Goal: Transaction & Acquisition: Purchase product/service

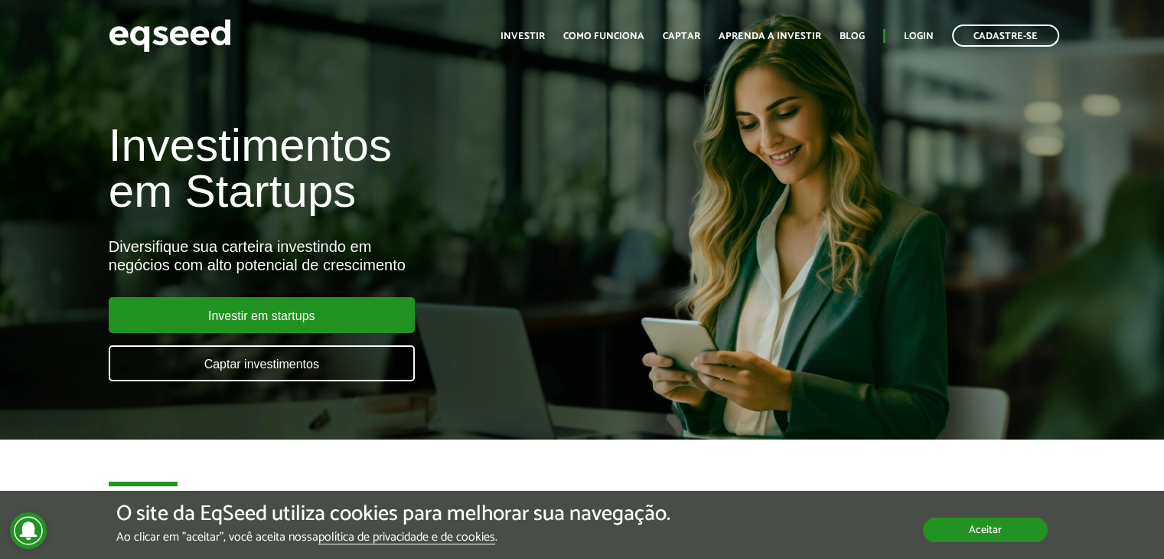
click at [969, 530] on button "Aceitar" at bounding box center [985, 530] width 125 height 24
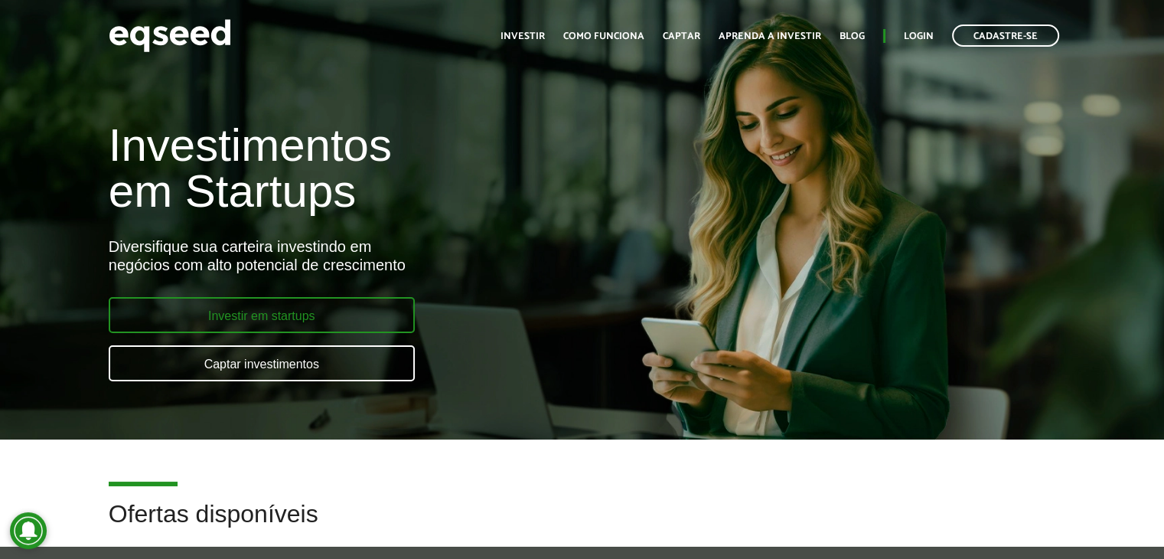
click at [325, 325] on link "Investir em startups" at bounding box center [262, 315] width 306 height 36
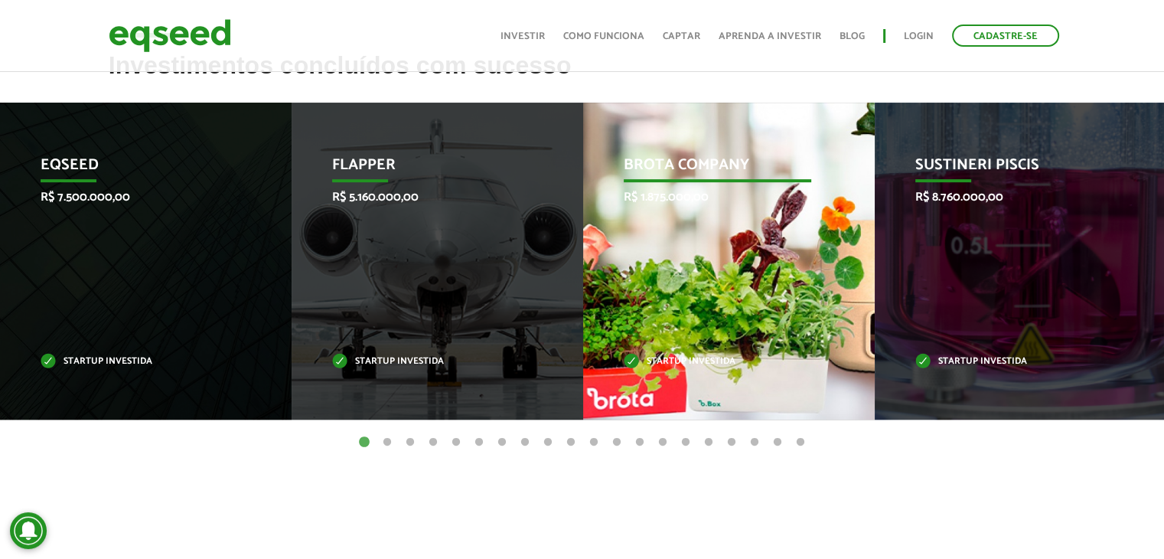
scroll to position [612, 0]
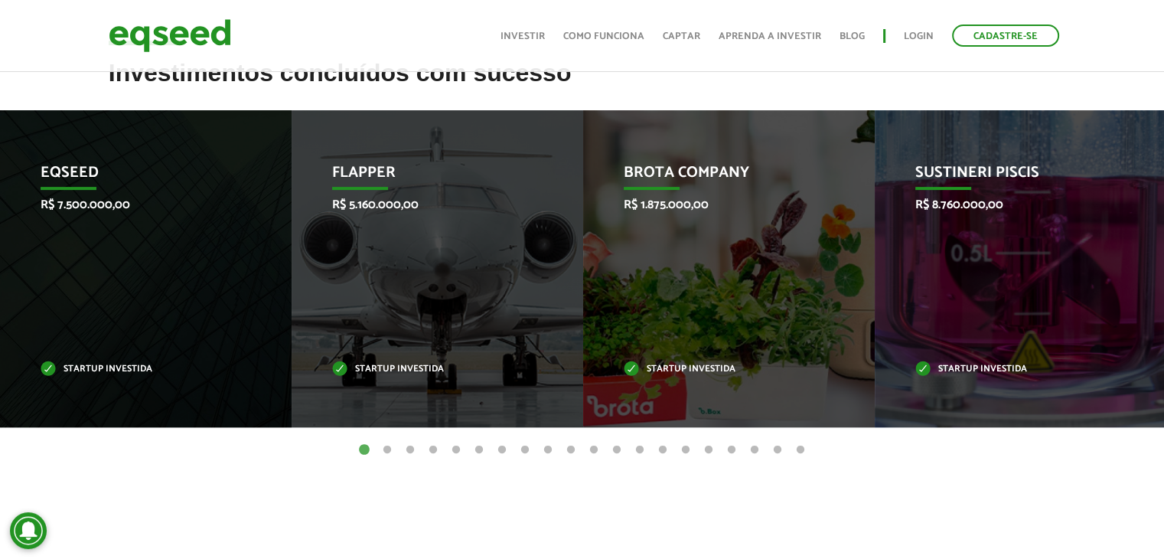
click at [390, 454] on button "2" at bounding box center [387, 450] width 15 height 15
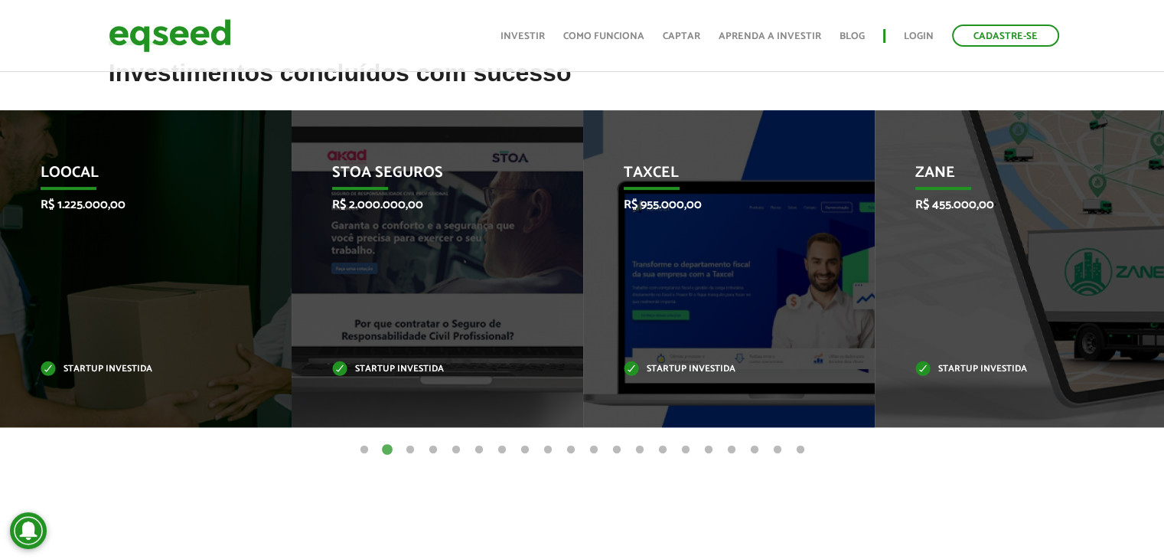
click at [408, 449] on button "3" at bounding box center [410, 450] width 15 height 15
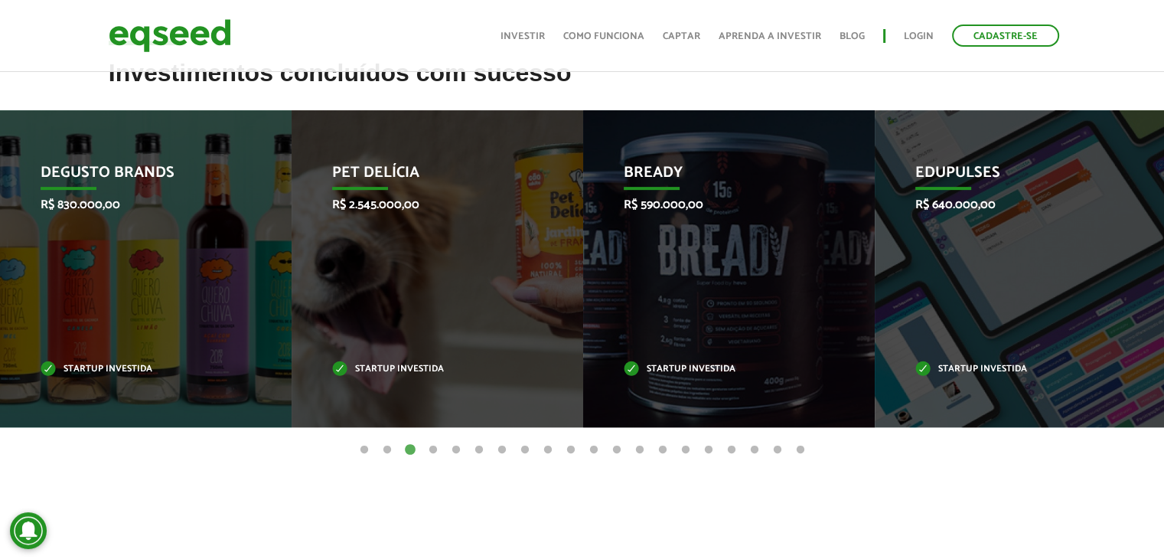
click at [443, 446] on ul "1 2 3 4 5 6 7 8 9 10 11 12 13 14 15 16 17 18 19 20" at bounding box center [582, 449] width 1164 height 17
click at [436, 447] on button "4" at bounding box center [433, 450] width 15 height 15
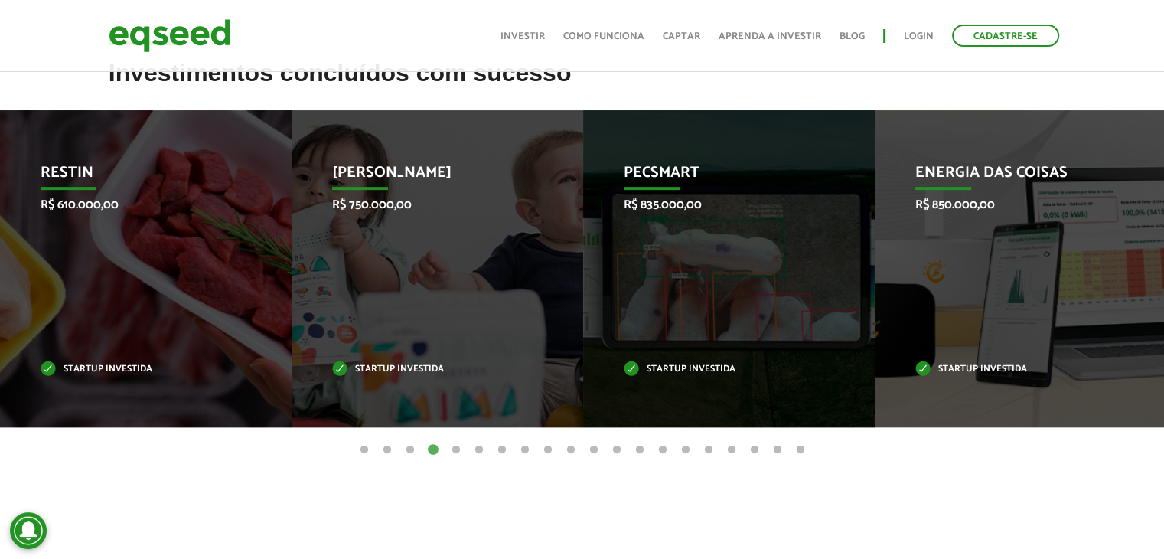
click at [458, 448] on button "5" at bounding box center [456, 450] width 15 height 15
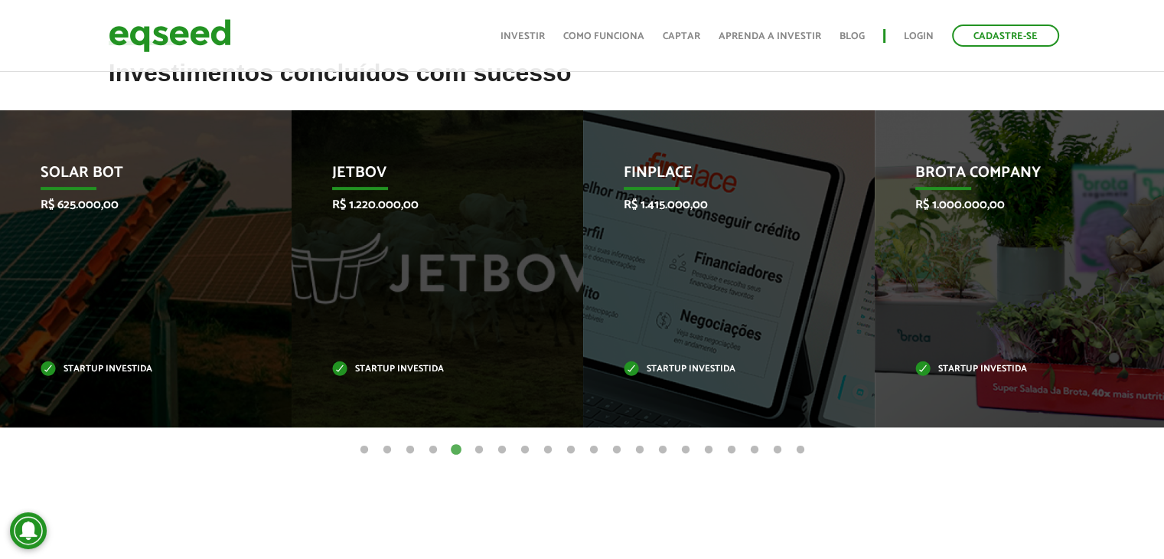
click at [481, 455] on button "6" at bounding box center [479, 450] width 15 height 15
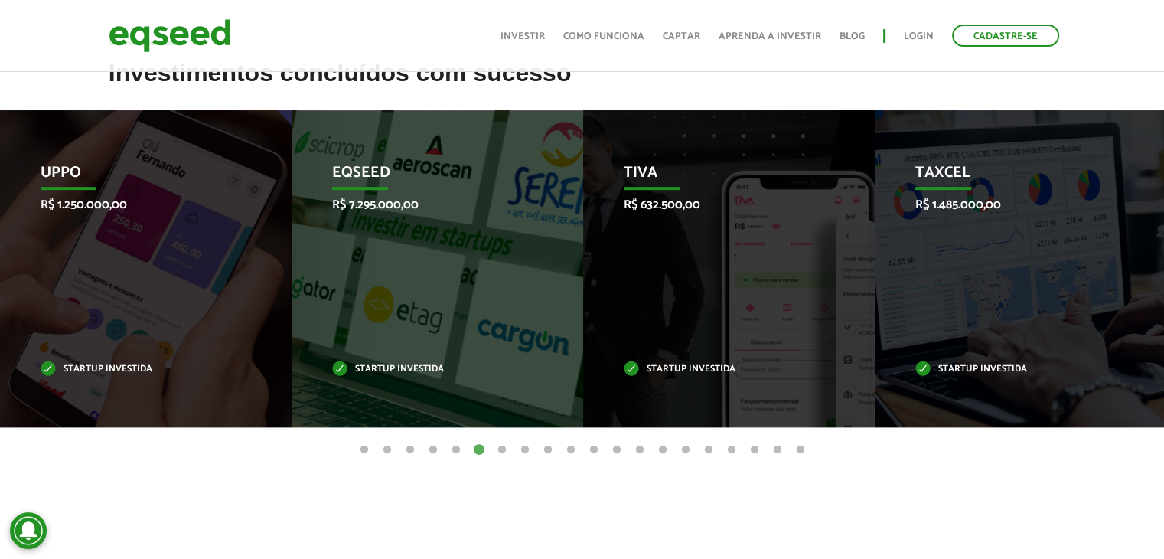
click at [501, 453] on button "7" at bounding box center [502, 450] width 15 height 15
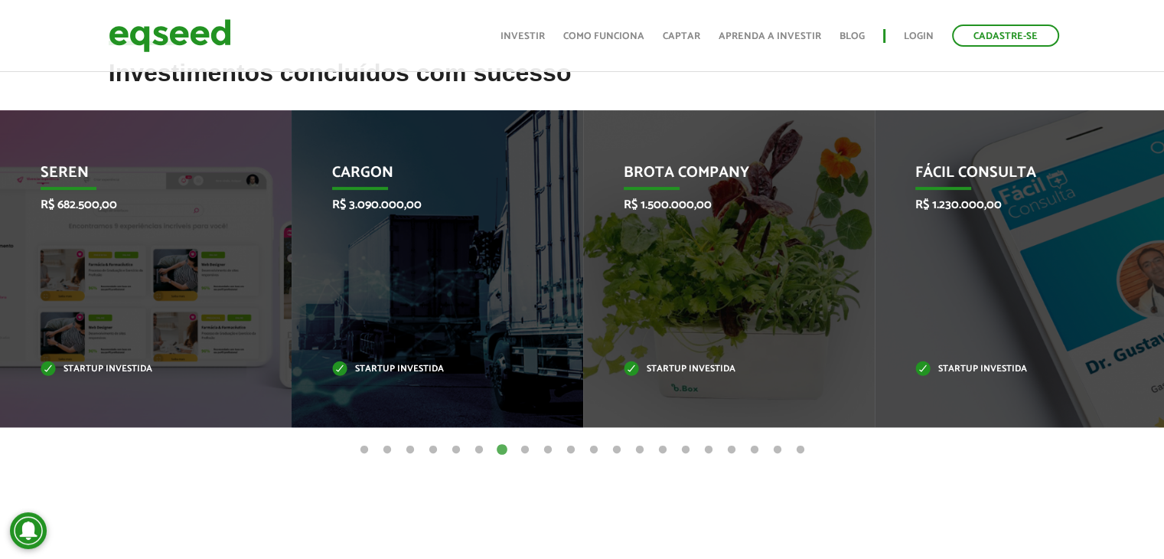
click at [526, 447] on button "8" at bounding box center [525, 450] width 15 height 15
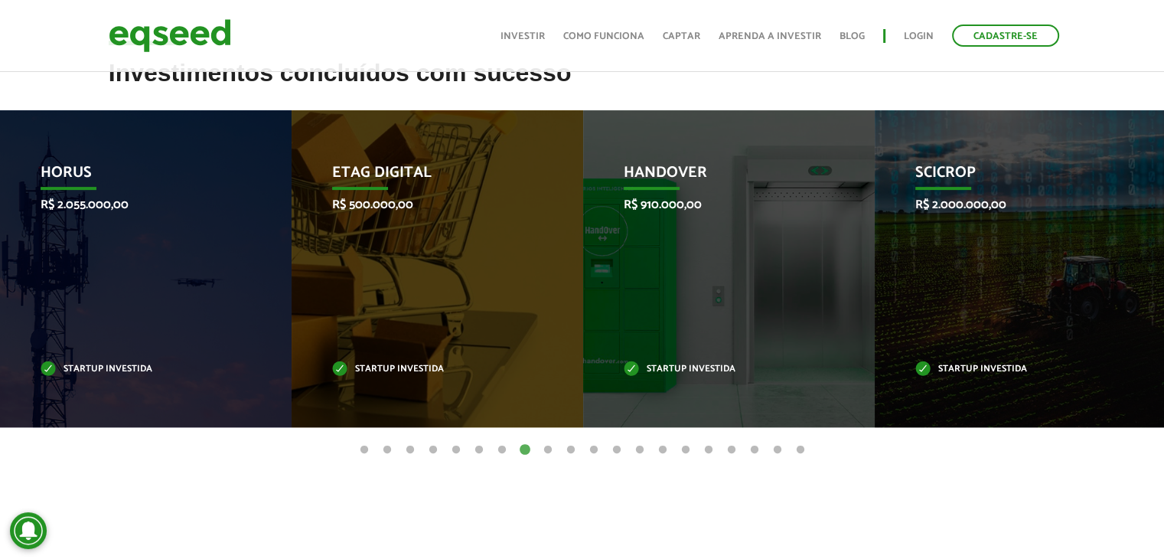
click at [550, 449] on button "9" at bounding box center [548, 450] width 15 height 15
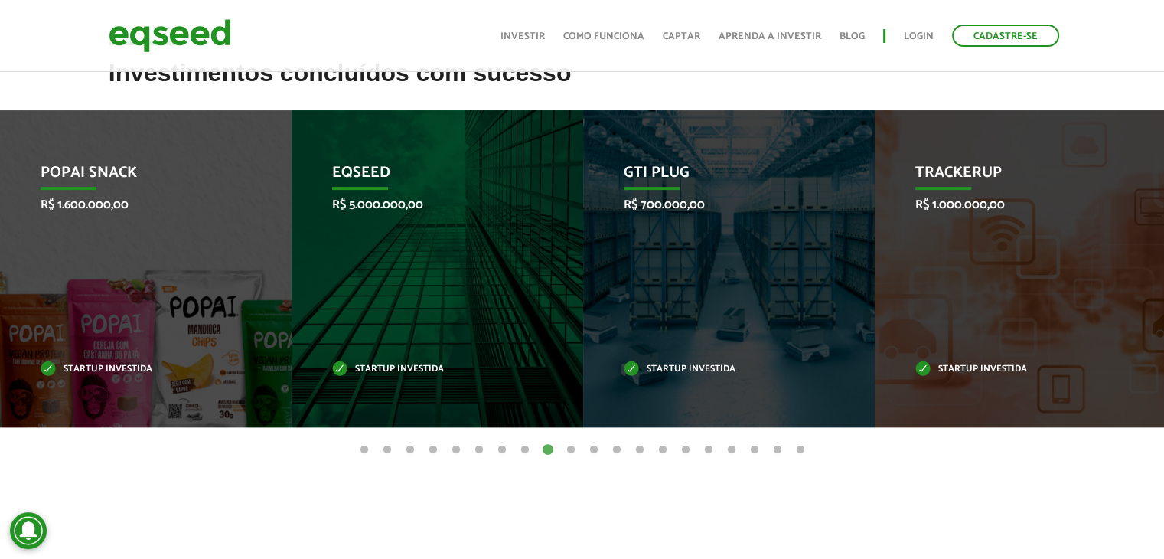
click at [571, 452] on button "10" at bounding box center [570, 450] width 15 height 15
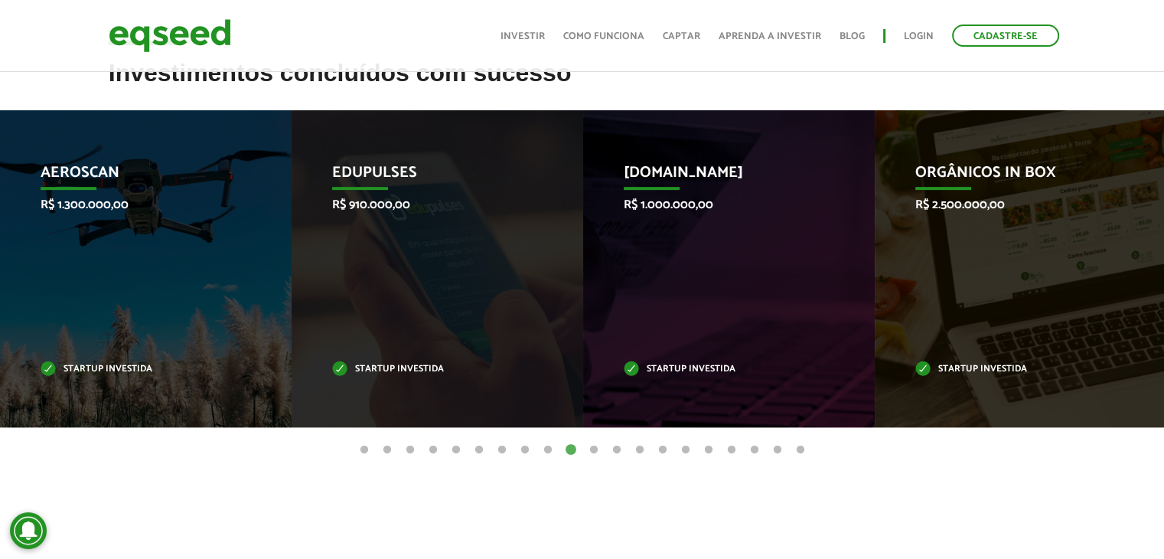
click at [590, 454] on button "11" at bounding box center [593, 450] width 15 height 15
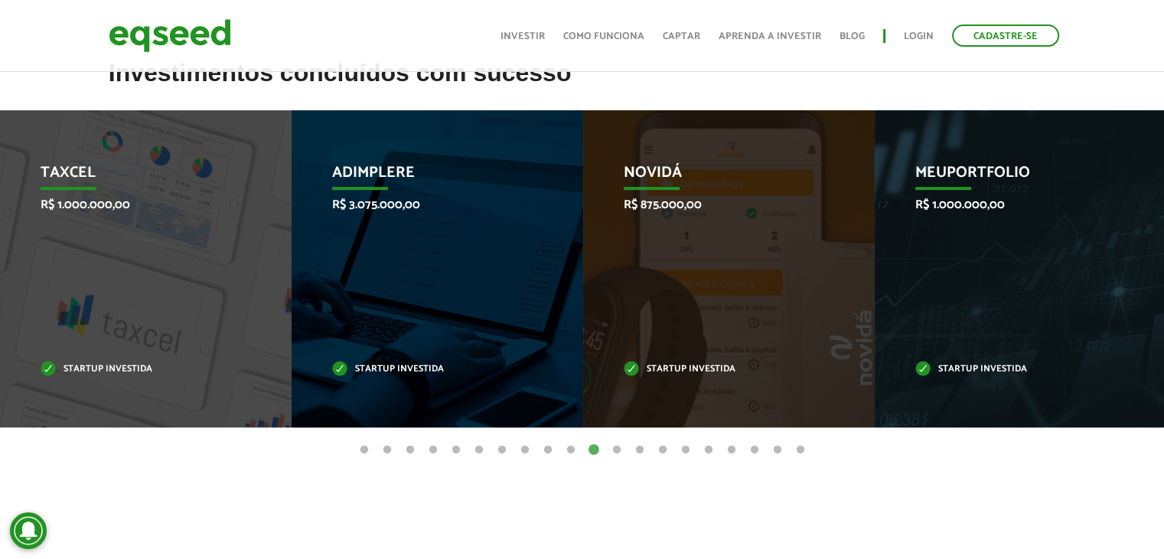
click at [611, 451] on button "12" at bounding box center [616, 450] width 15 height 15
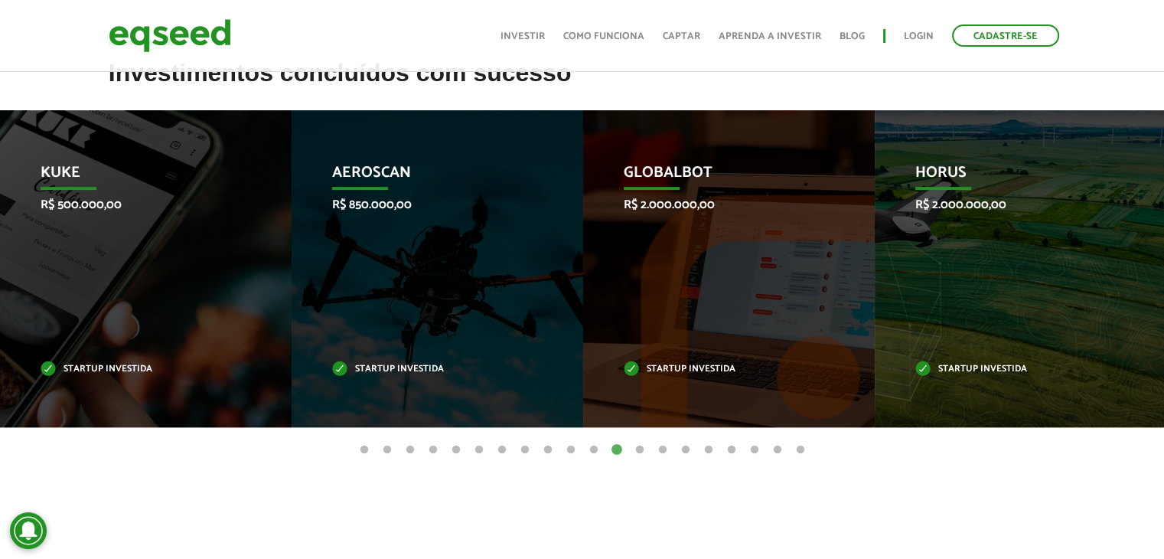
click at [638, 452] on button "13" at bounding box center [639, 450] width 15 height 15
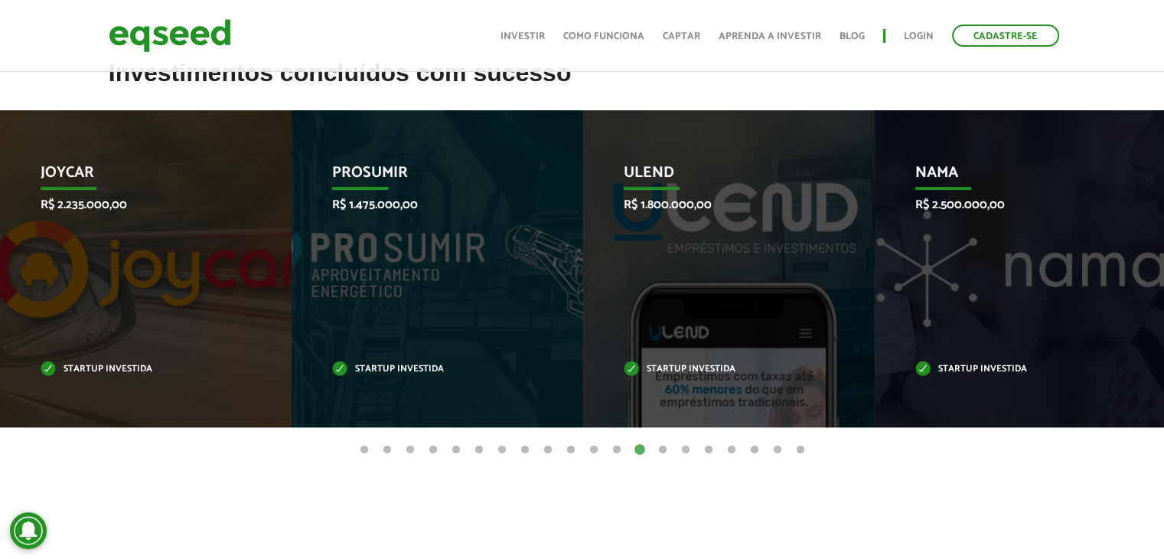
click at [658, 455] on button "14" at bounding box center [662, 450] width 15 height 15
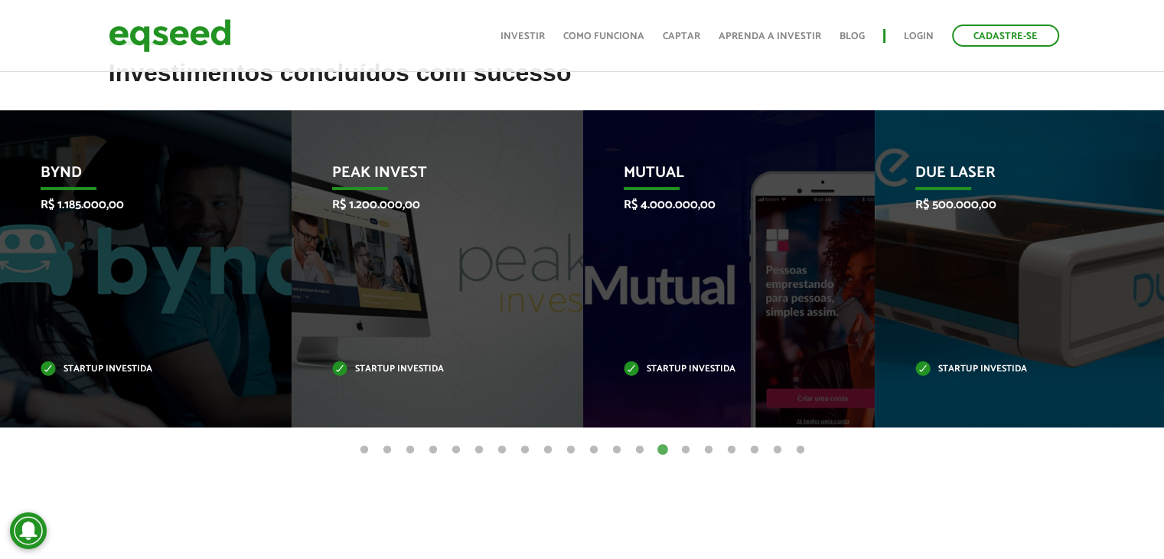
click at [684, 454] on button "15" at bounding box center [685, 450] width 15 height 15
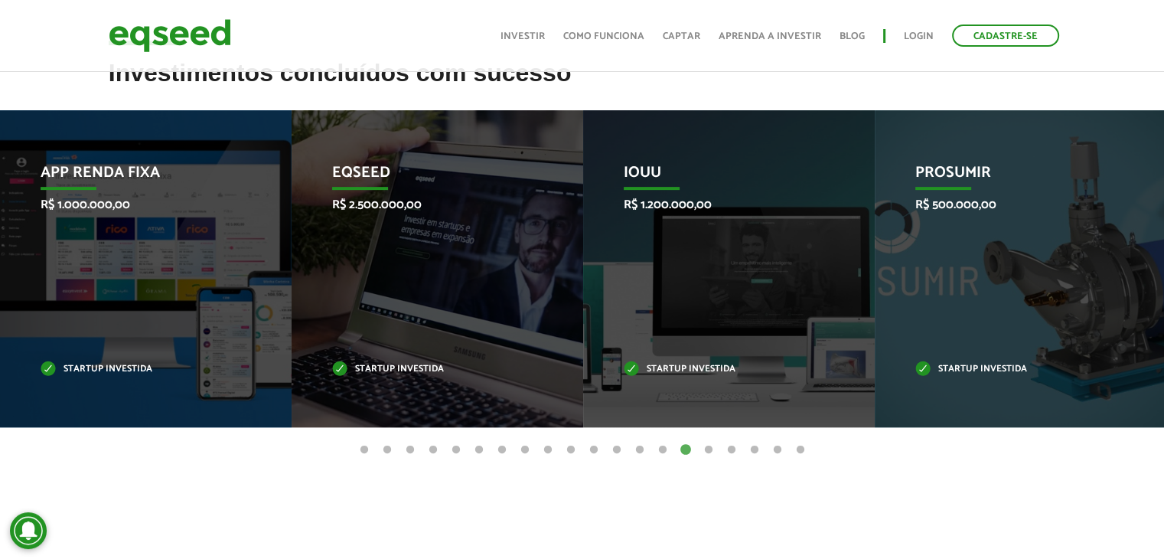
click at [717, 450] on ul "1 2 3 4 5 6 7 8 9 10 11 12 13 14 15 16 17 18 19 20" at bounding box center [582, 449] width 1164 height 17
click at [710, 455] on button "16" at bounding box center [708, 450] width 15 height 15
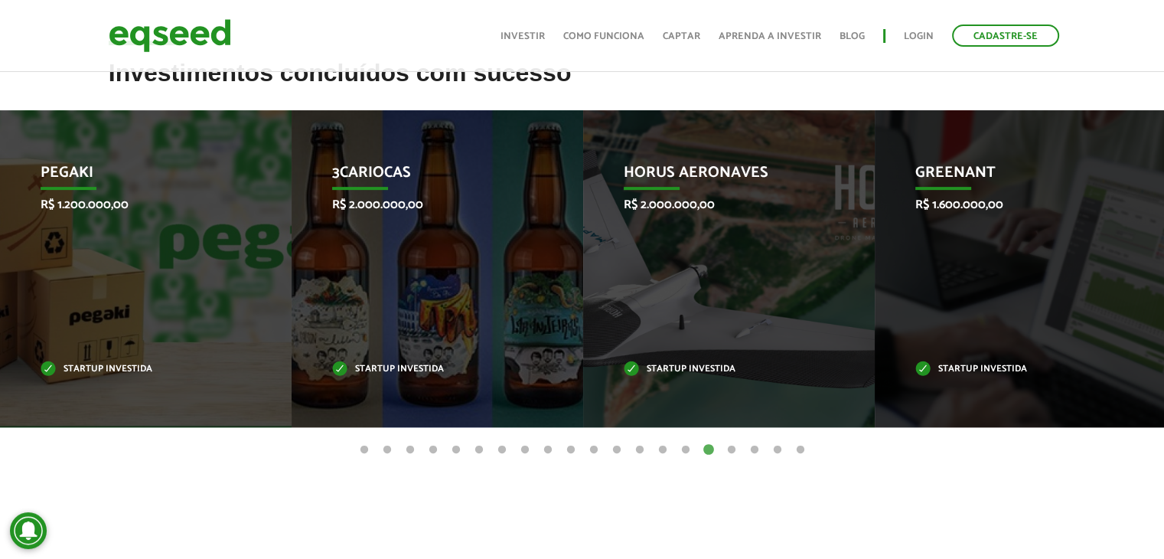
click at [724, 455] on button "17" at bounding box center [731, 450] width 15 height 15
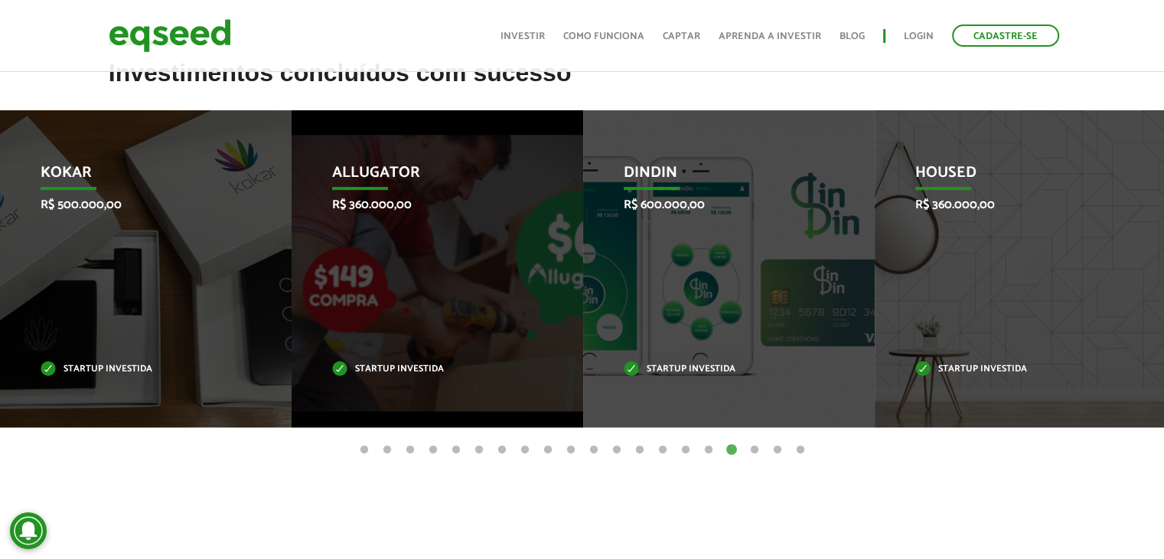
click at [751, 454] on button "18" at bounding box center [754, 450] width 15 height 15
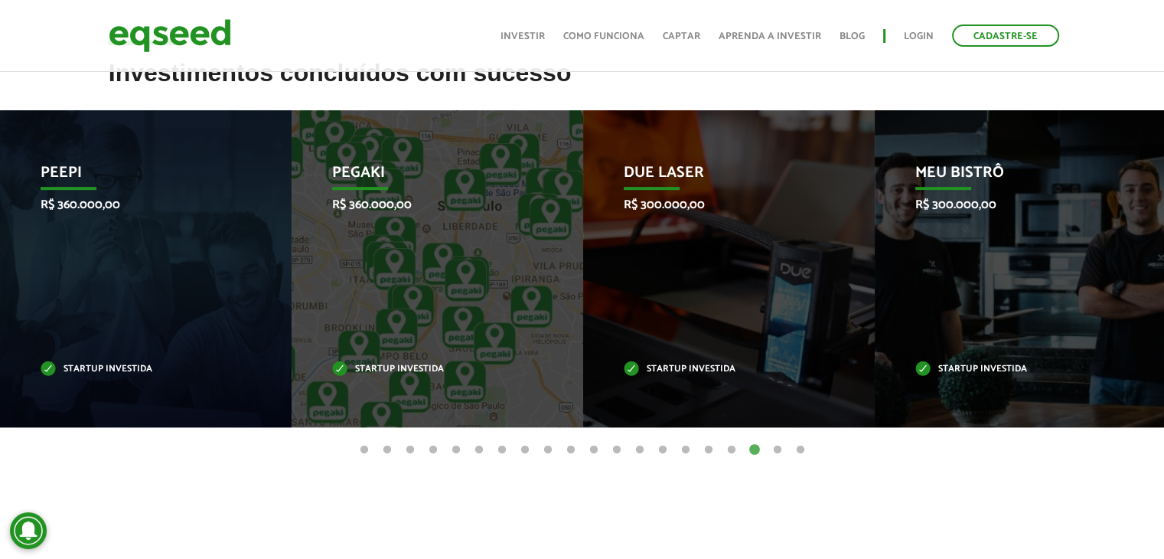
click at [779, 454] on button "19" at bounding box center [777, 450] width 15 height 15
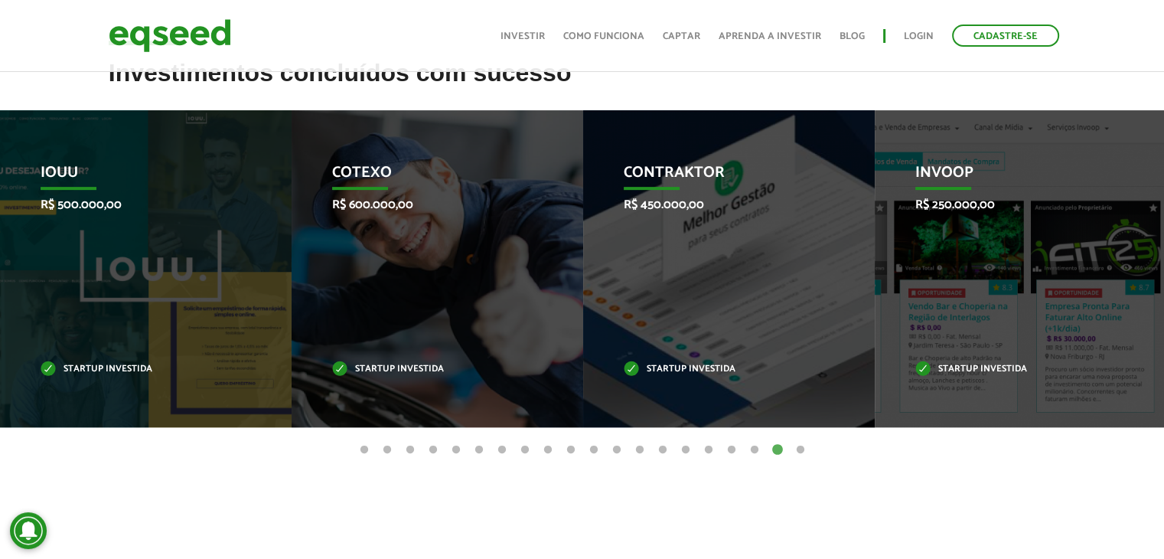
click at [802, 455] on button "20" at bounding box center [800, 450] width 15 height 15
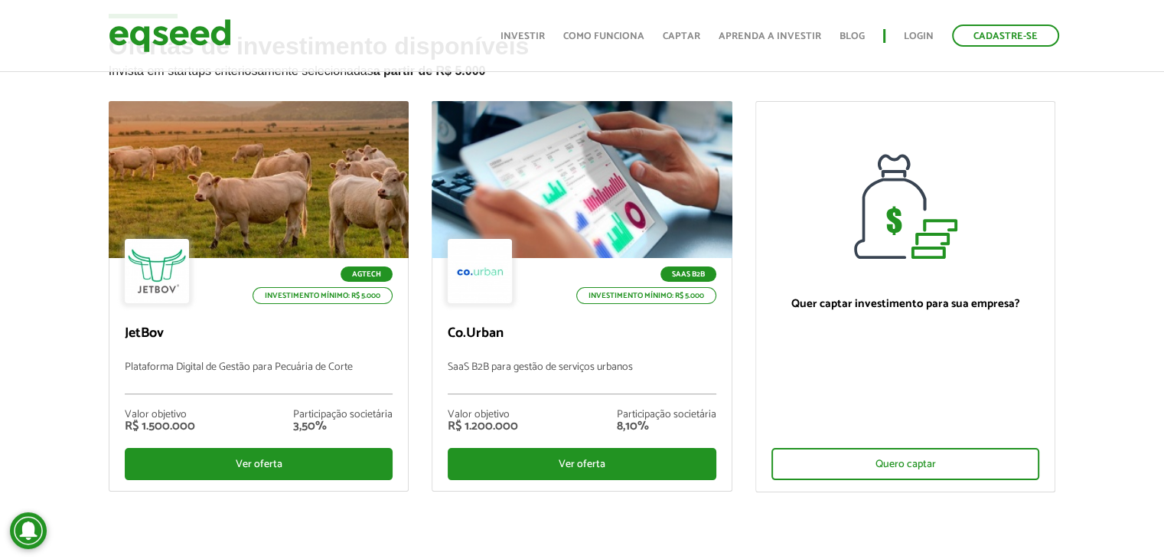
scroll to position [59, 0]
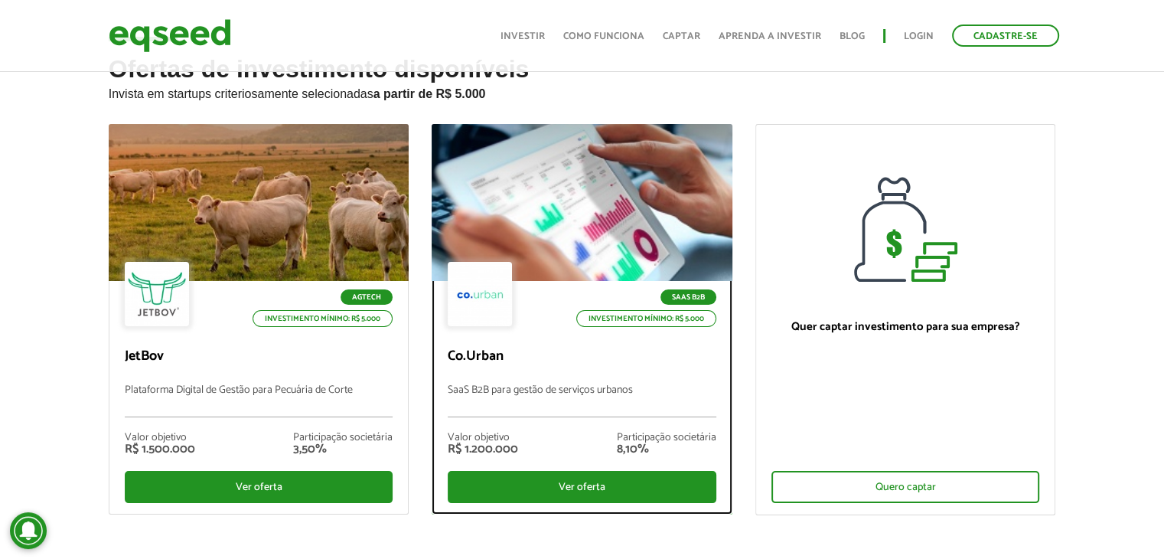
click at [597, 342] on div "SaaS B2B Investimento mínimo: R$ 5.000 Co.Urban SaaS B2B para gestão de serviço…" at bounding box center [582, 397] width 299 height 233
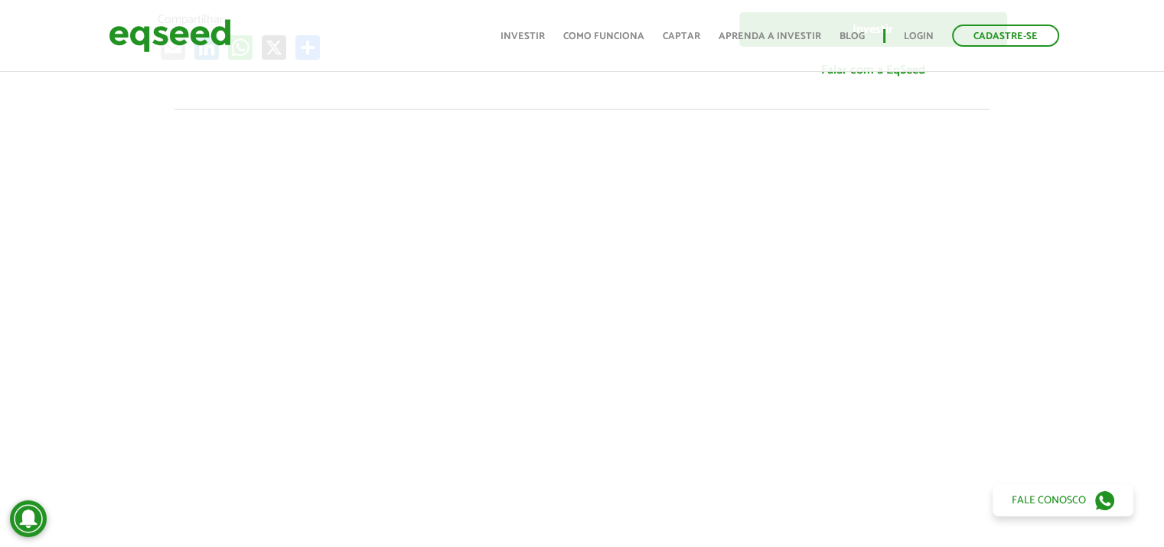
scroll to position [412, 0]
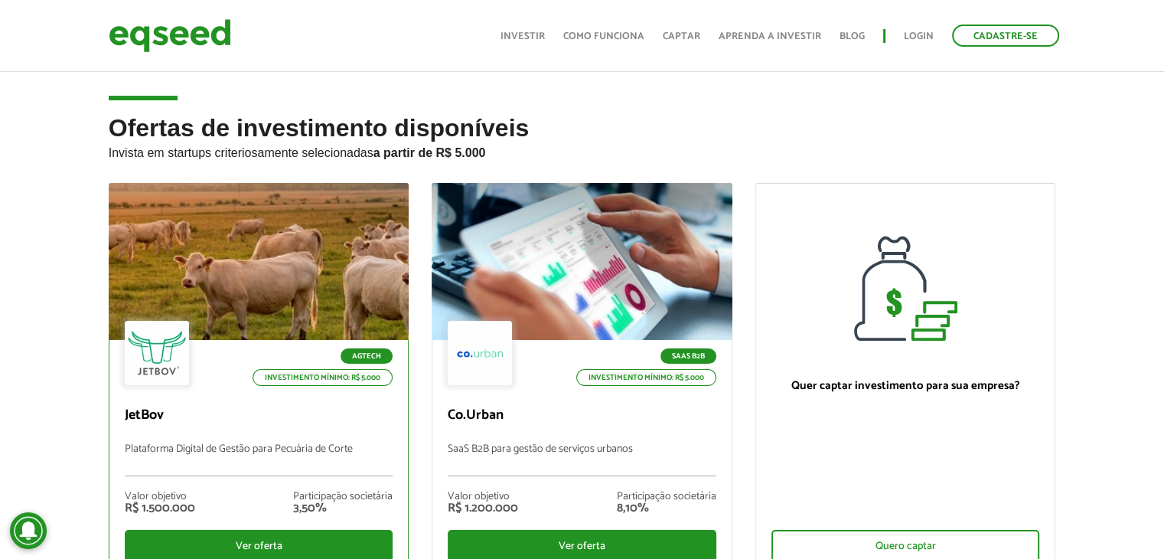
scroll to position [59, 0]
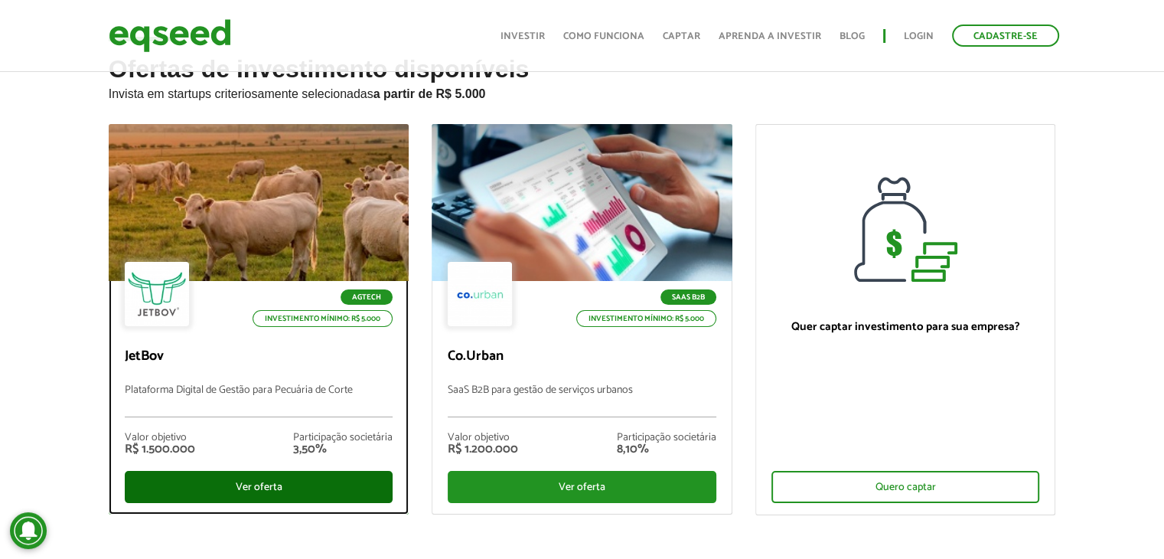
click at [260, 491] on div "Ver oferta" at bounding box center [259, 487] width 269 height 32
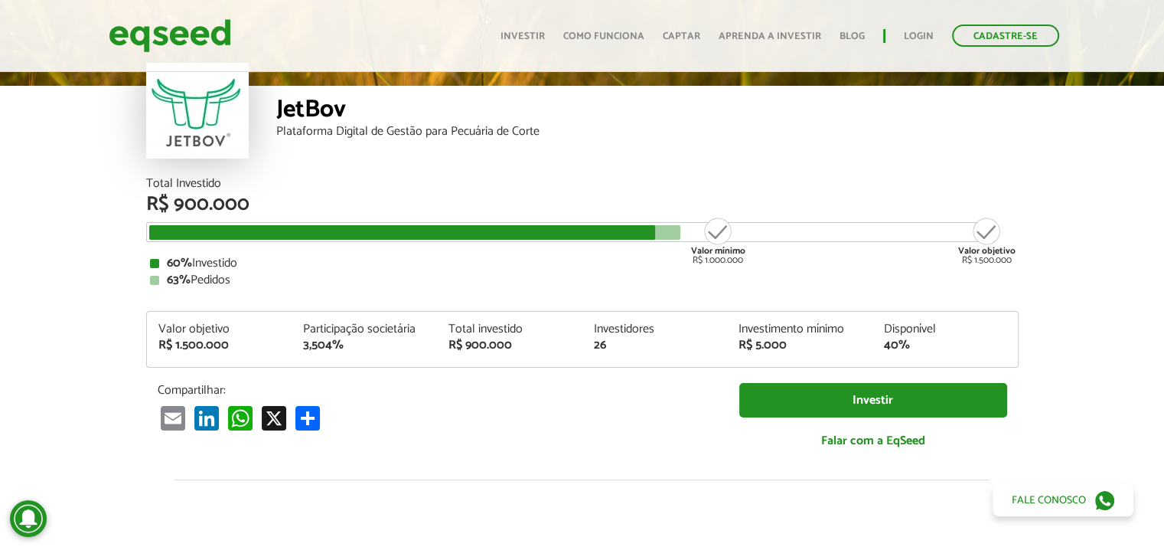
scroll to position [50, 0]
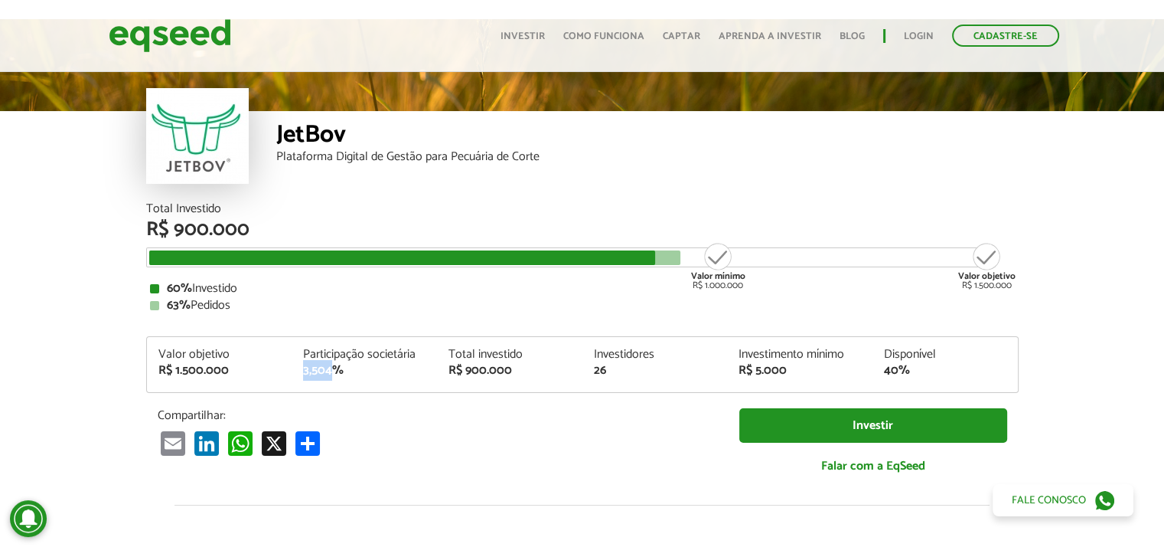
drag, startPoint x: 302, startPoint y: 368, endPoint x: 329, endPoint y: 368, distance: 27.6
click at [329, 368] on div "Participação societária 3,504%" at bounding box center [364, 362] width 145 height 28
click at [345, 412] on p "Compartilhar:" at bounding box center [437, 415] width 559 height 15
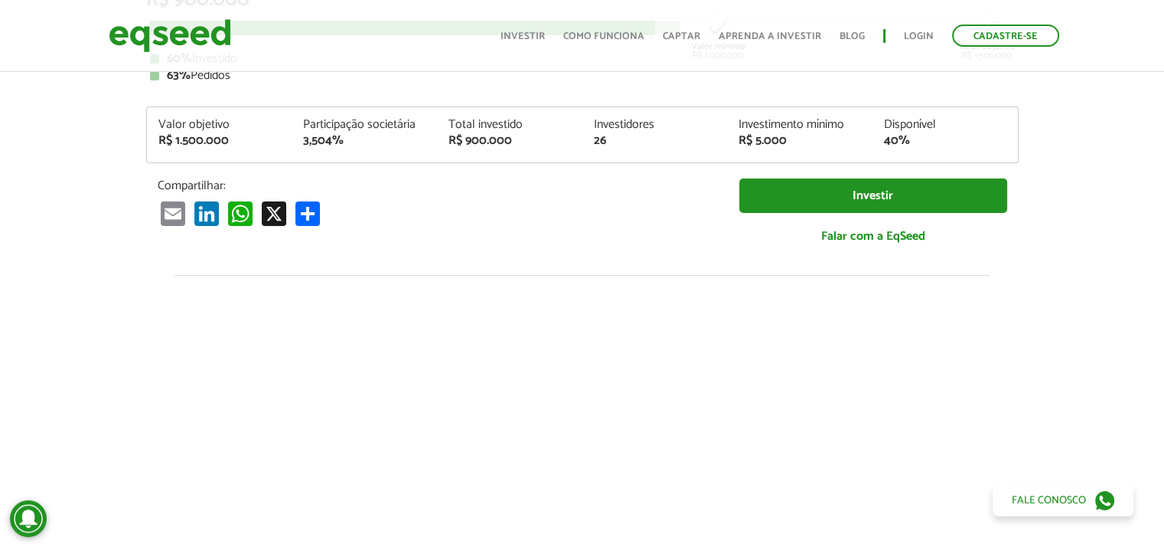
scroll to position [306, 0]
